Goal: Information Seeking & Learning: Learn about a topic

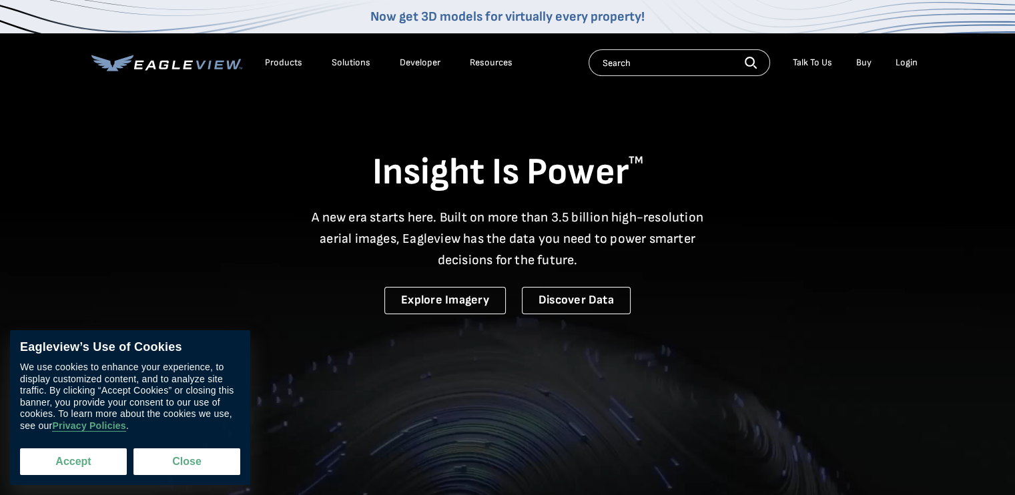
click at [87, 467] on button "Accept" at bounding box center [73, 461] width 107 height 27
checkbox input "true"
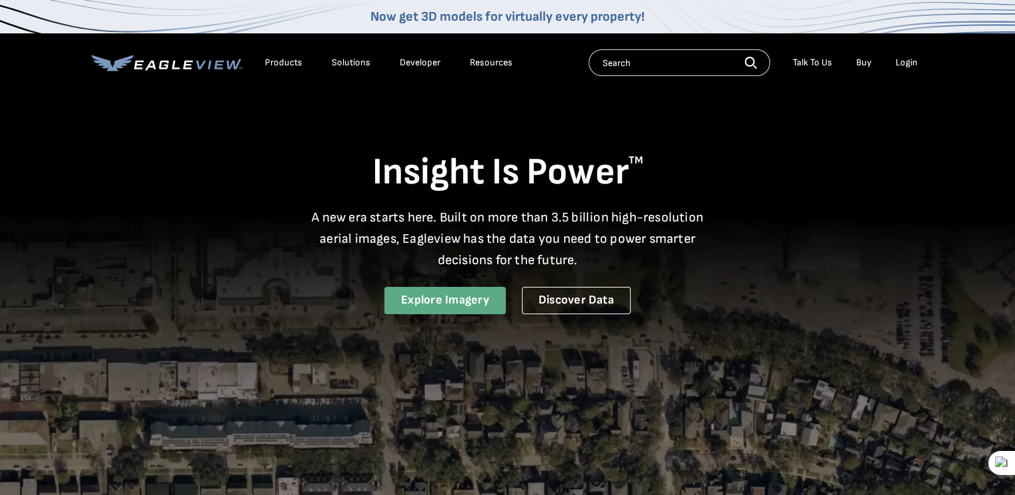
click at [464, 297] on link "Explore Imagery" at bounding box center [444, 300] width 121 height 27
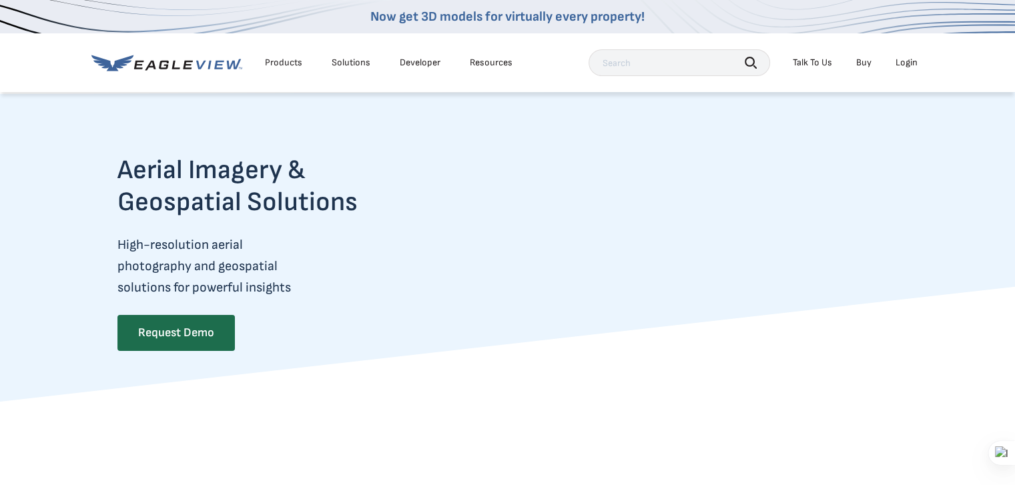
drag, startPoint x: 624, startPoint y: 269, endPoint x: 520, endPoint y: 269, distance: 104.1
click at [528, 271] on video at bounding box center [674, 266] width 448 height 224
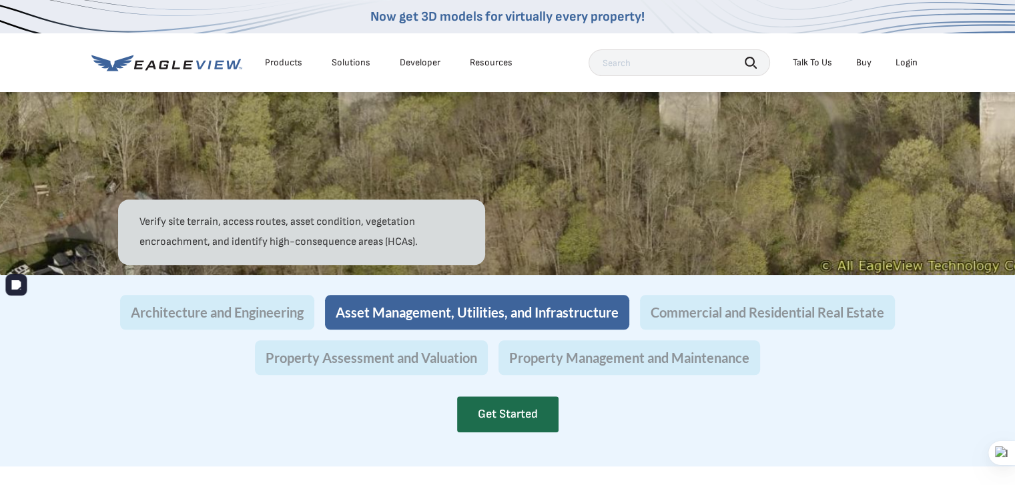
scroll to position [1334, 0]
